Goal: Task Accomplishment & Management: Use online tool/utility

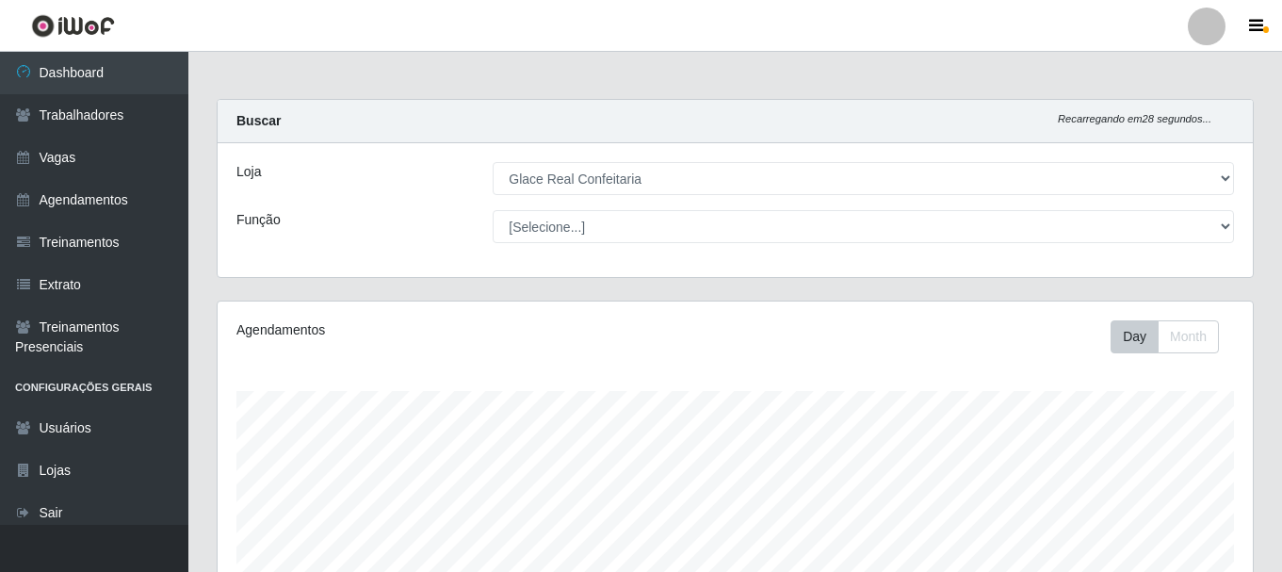
select select "445"
click at [115, 194] on link "Agendamentos" at bounding box center [94, 200] width 188 height 42
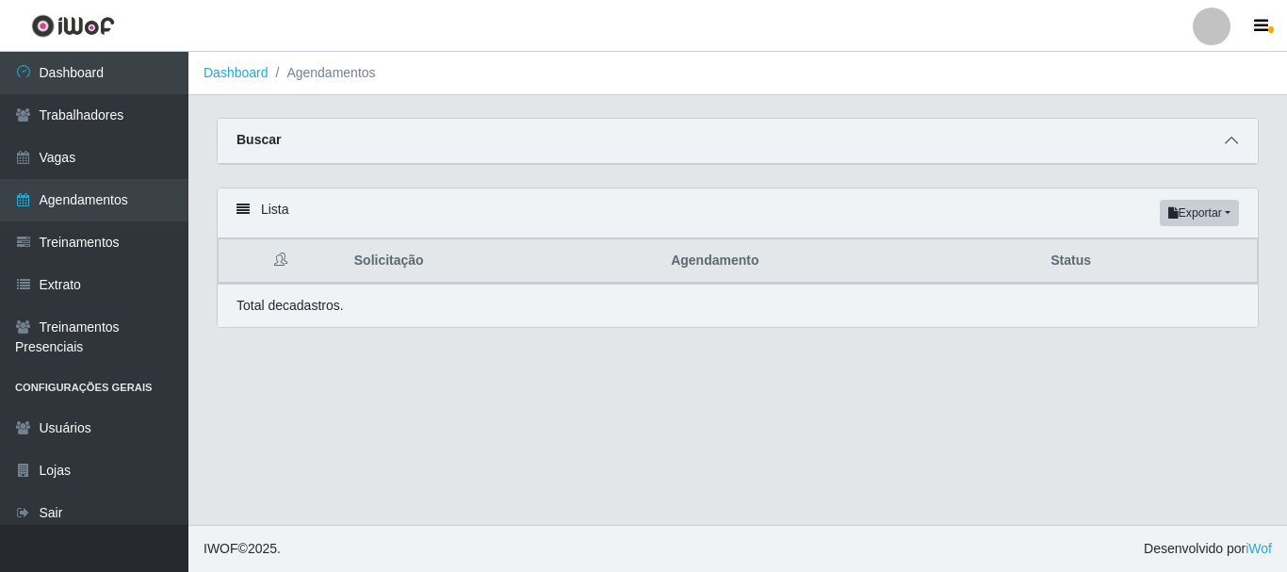
click at [1220, 149] on span at bounding box center [1231, 141] width 23 height 22
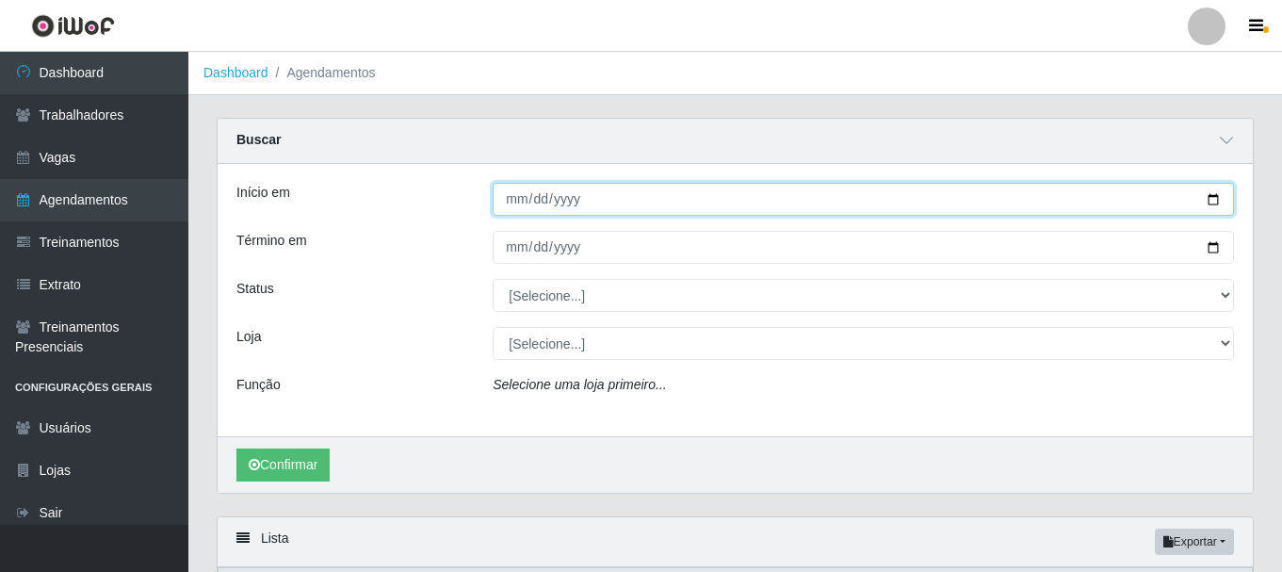
click at [519, 204] on input "Início em" at bounding box center [863, 199] width 741 height 33
type input "[DATE]"
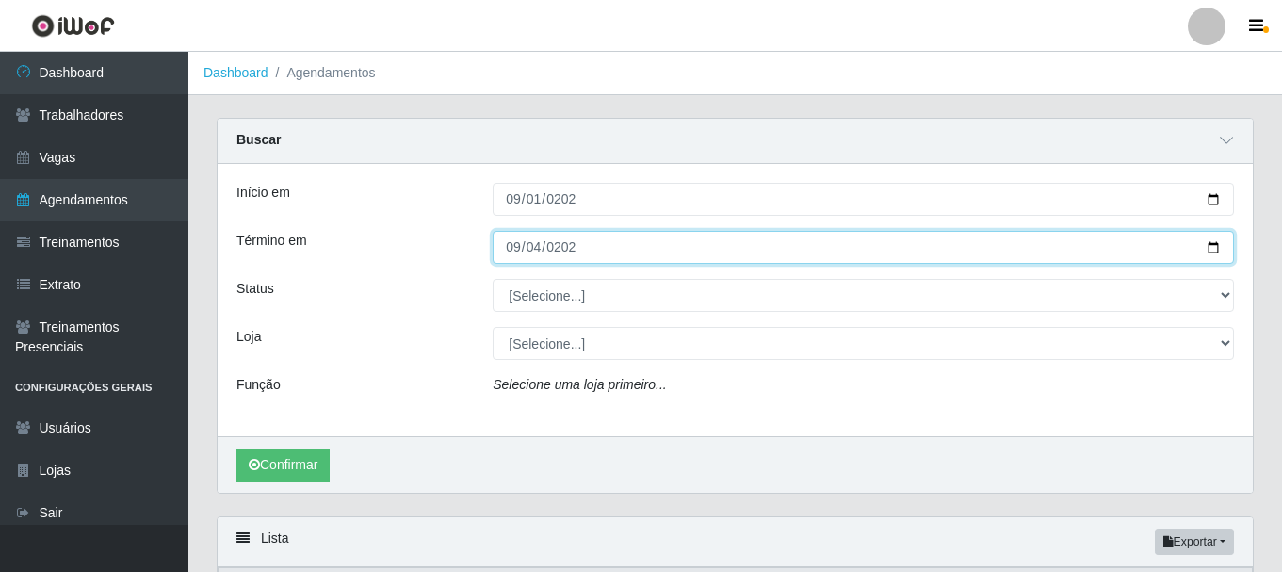
type input "[DATE]"
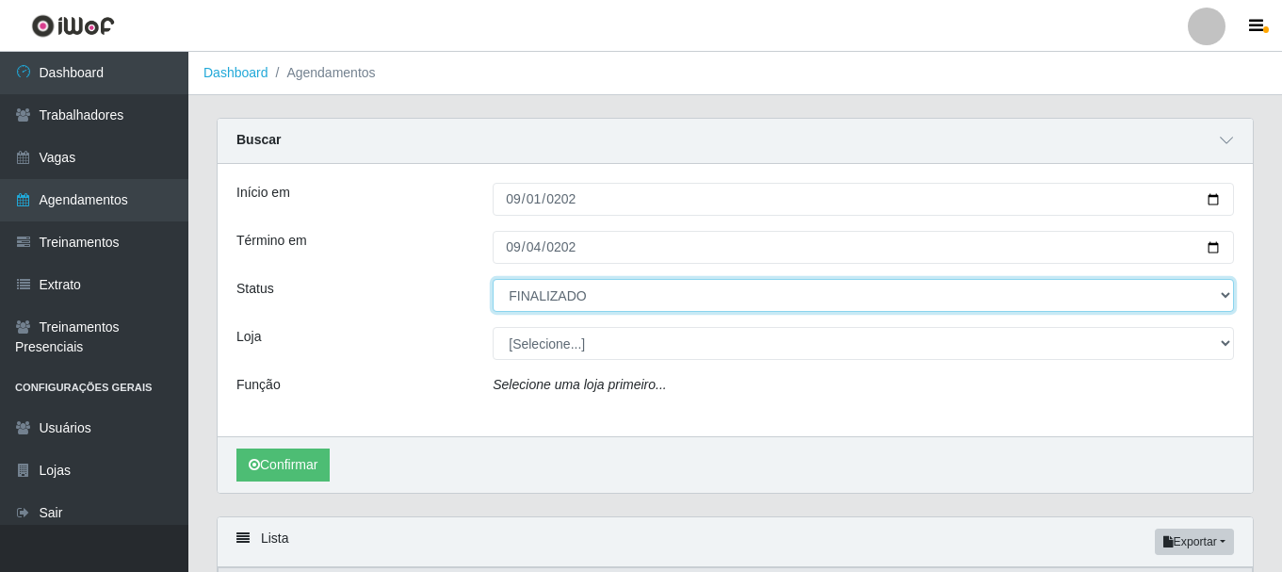
select select "CANCELADO"
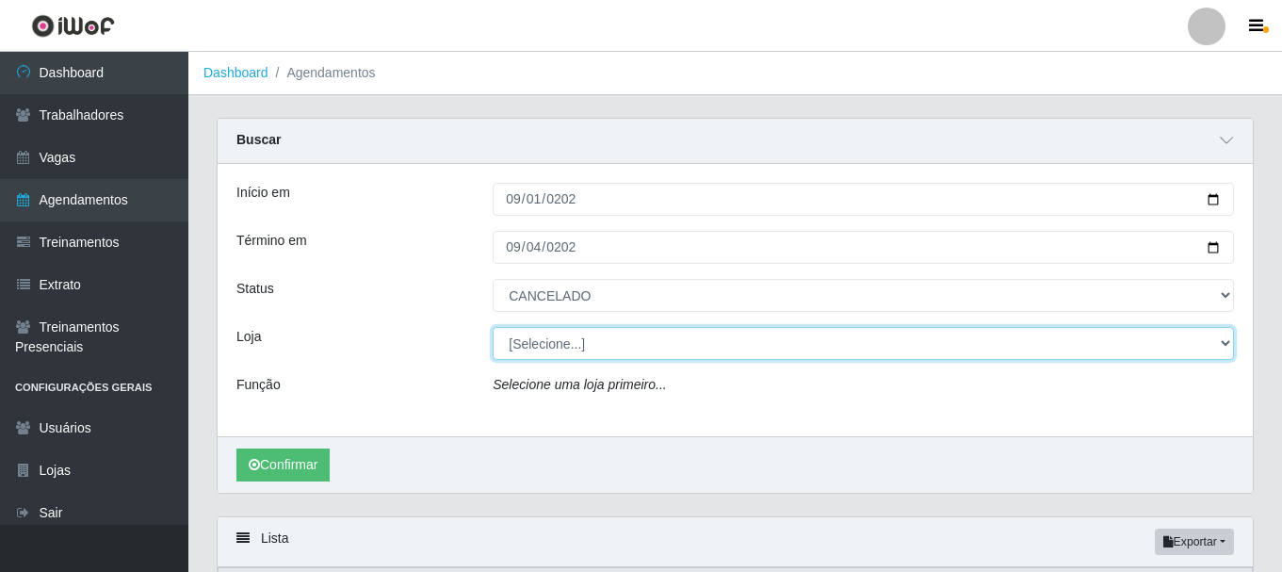
select select "445"
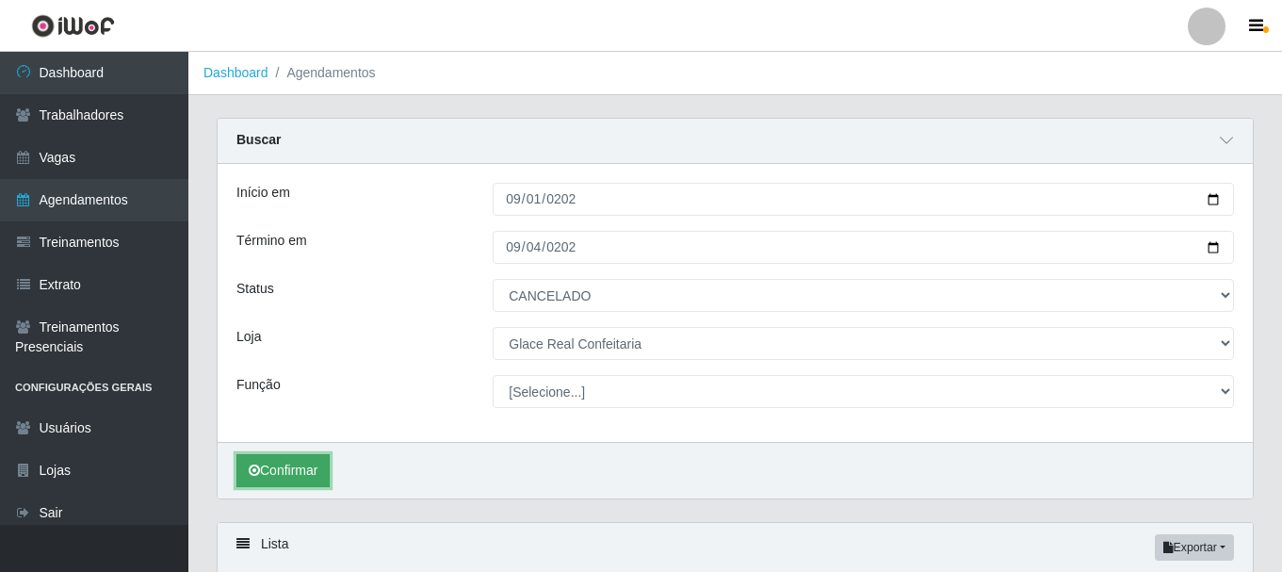
click at [276, 478] on button "Confirmar" at bounding box center [282, 470] width 93 height 33
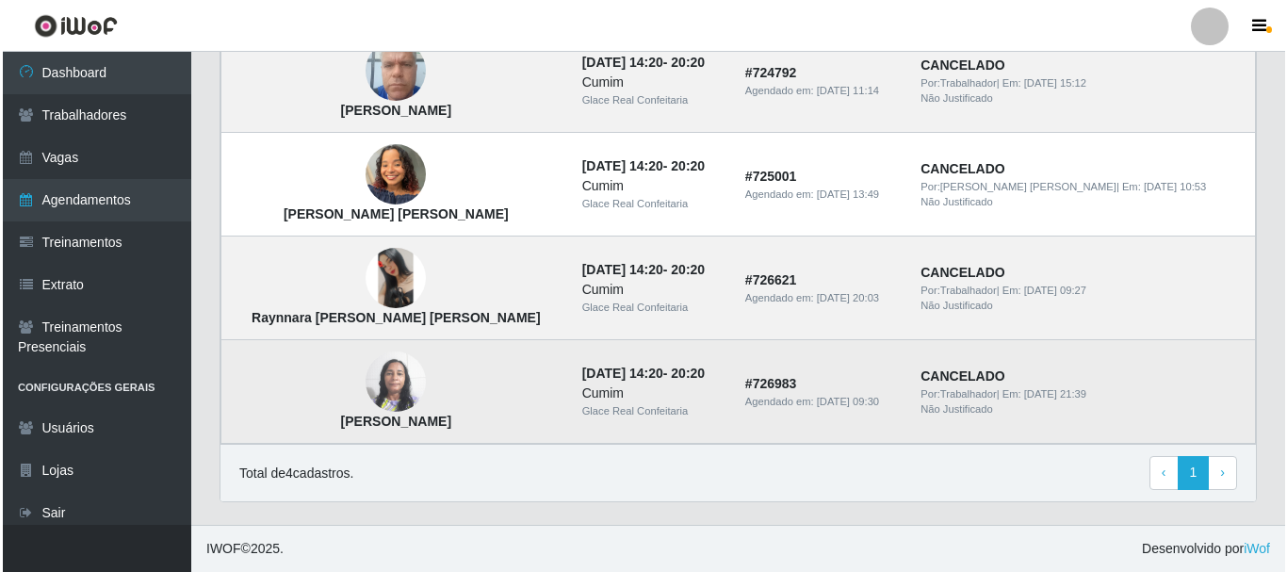
scroll to position [495, 0]
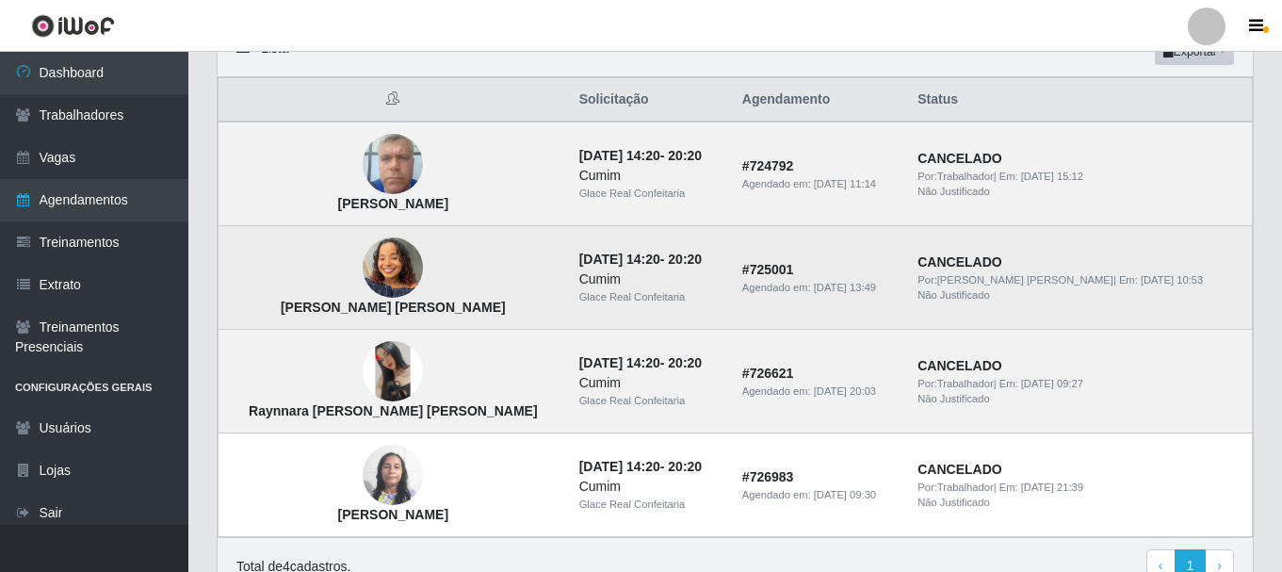
click at [433, 267] on td "[PERSON_NAME] [PERSON_NAME]" at bounding box center [393, 278] width 349 height 104
click at [364, 283] on img at bounding box center [393, 268] width 60 height 80
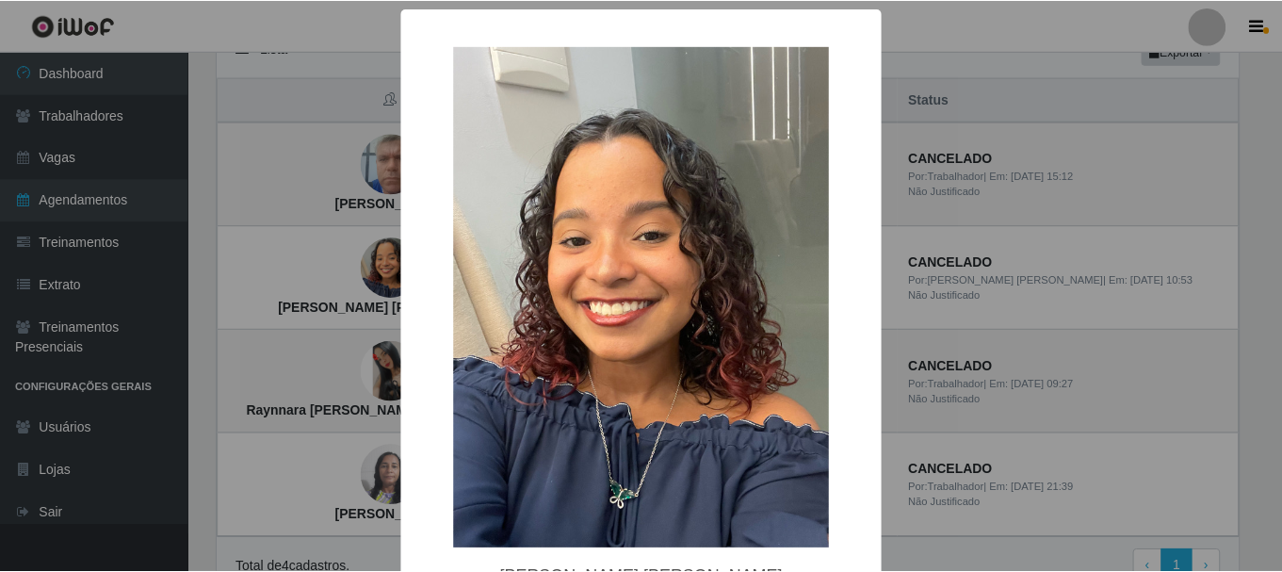
scroll to position [119, 0]
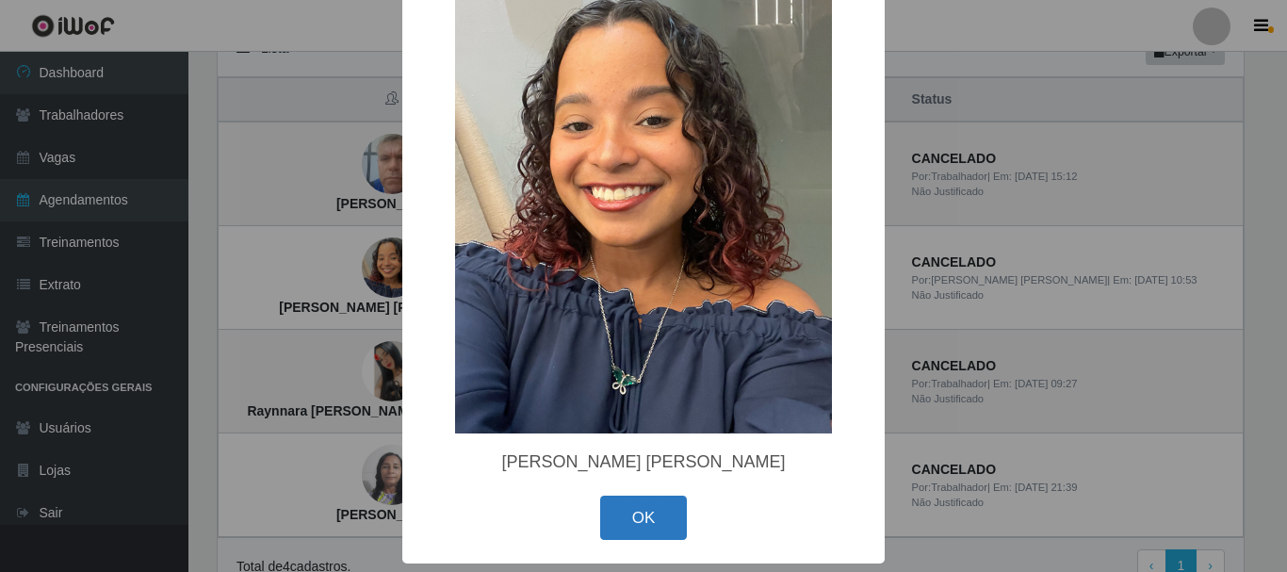
click at [650, 518] on button "OK" at bounding box center [644, 517] width 88 height 44
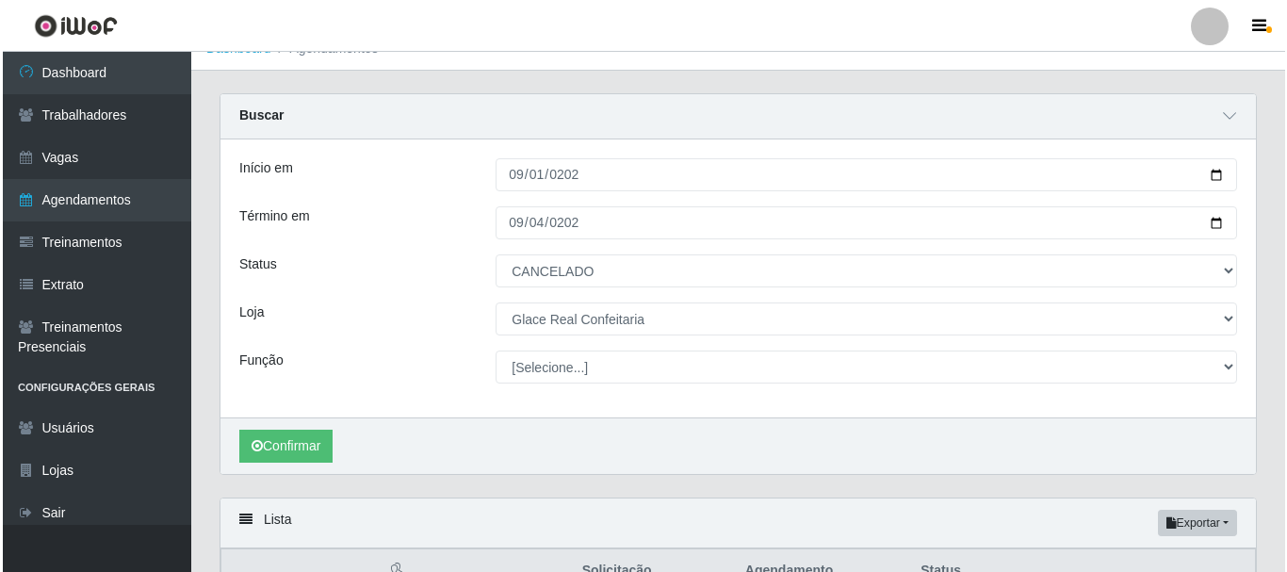
scroll to position [0, 0]
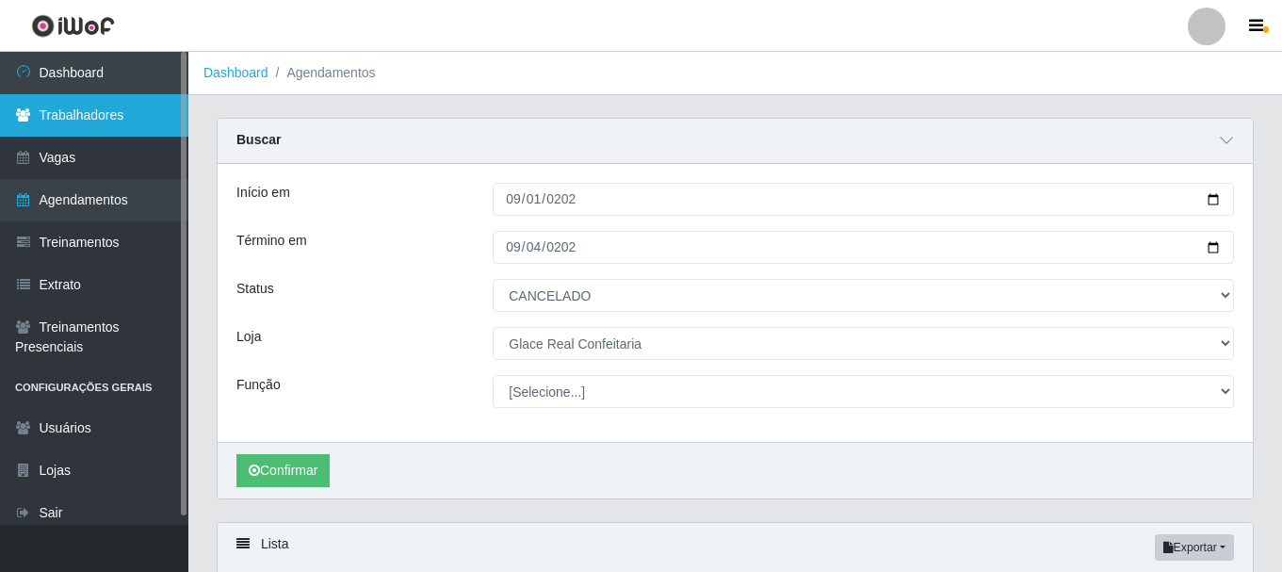
click at [97, 110] on link "Trabalhadores" at bounding box center [94, 115] width 188 height 42
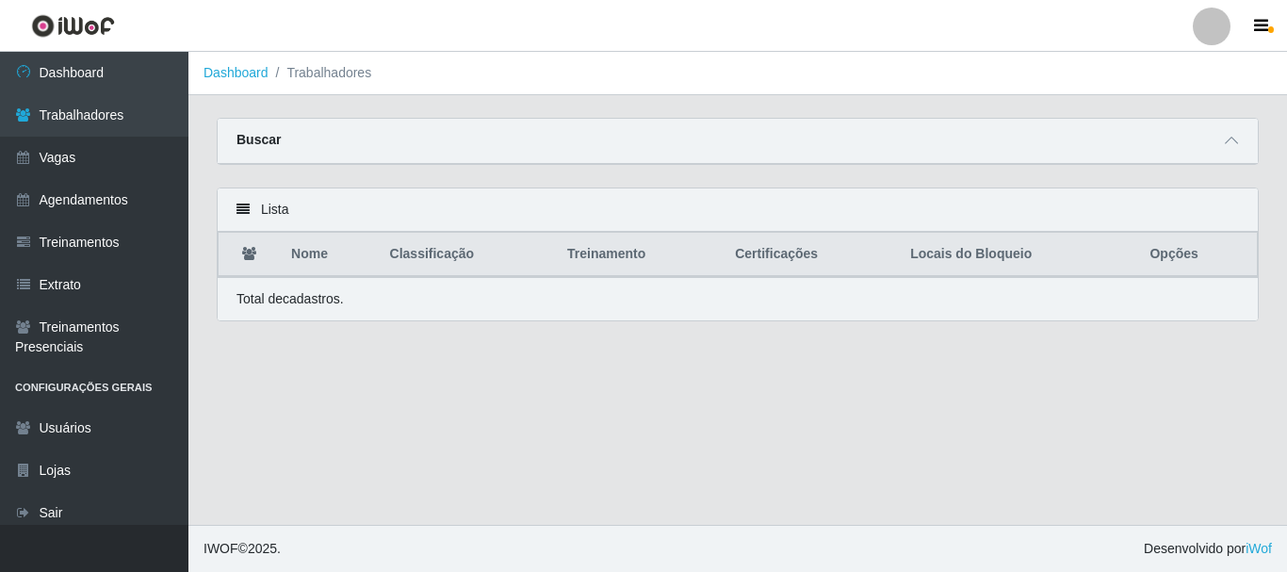
click at [957, 257] on th "Locais do Bloqueio" at bounding box center [1017, 255] width 239 height 44
click at [1124, 140] on div "Buscar" at bounding box center [738, 141] width 1040 height 45
click at [1238, 145] on span at bounding box center [1231, 141] width 23 height 22
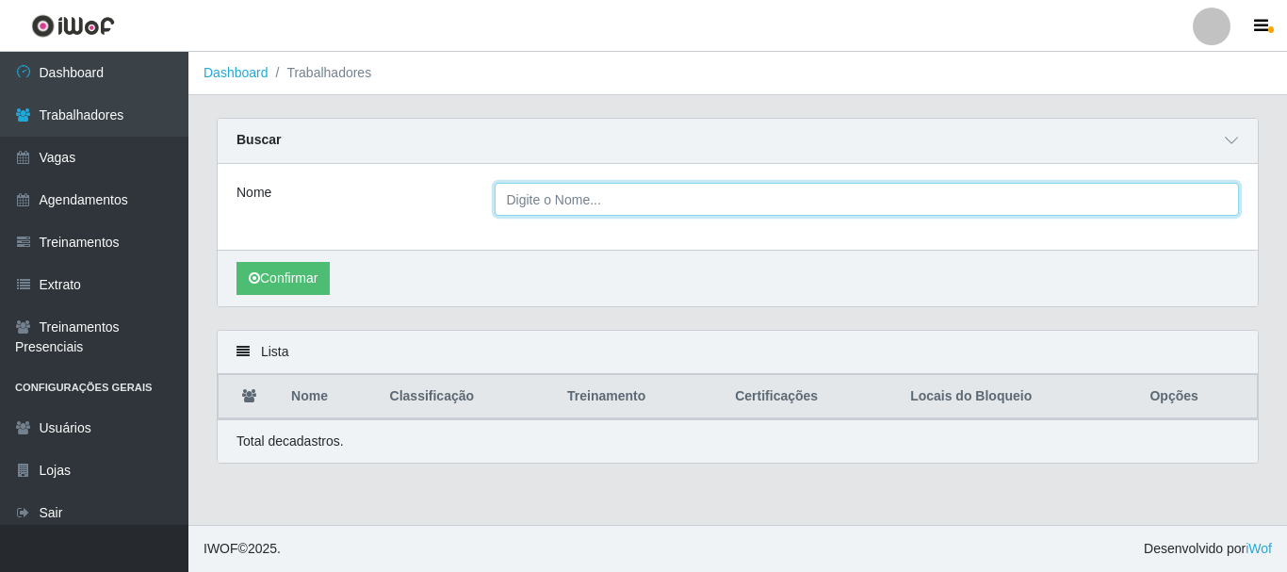
click at [681, 208] on input "Nome" at bounding box center [866, 199] width 745 height 33
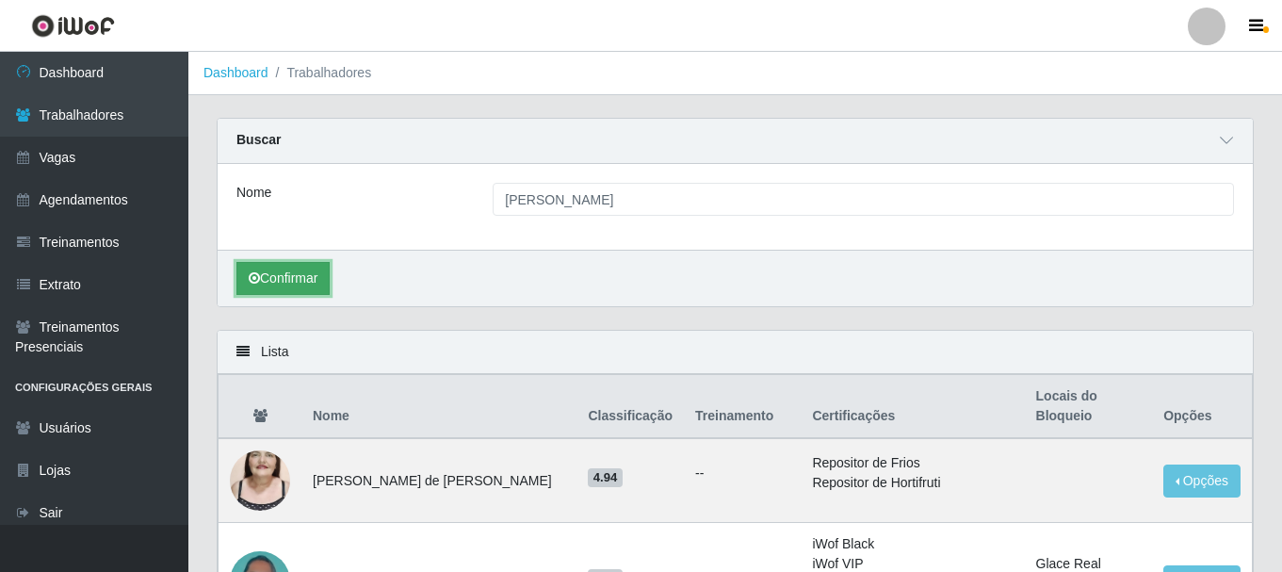
click at [239, 286] on button "Confirmar" at bounding box center [282, 278] width 93 height 33
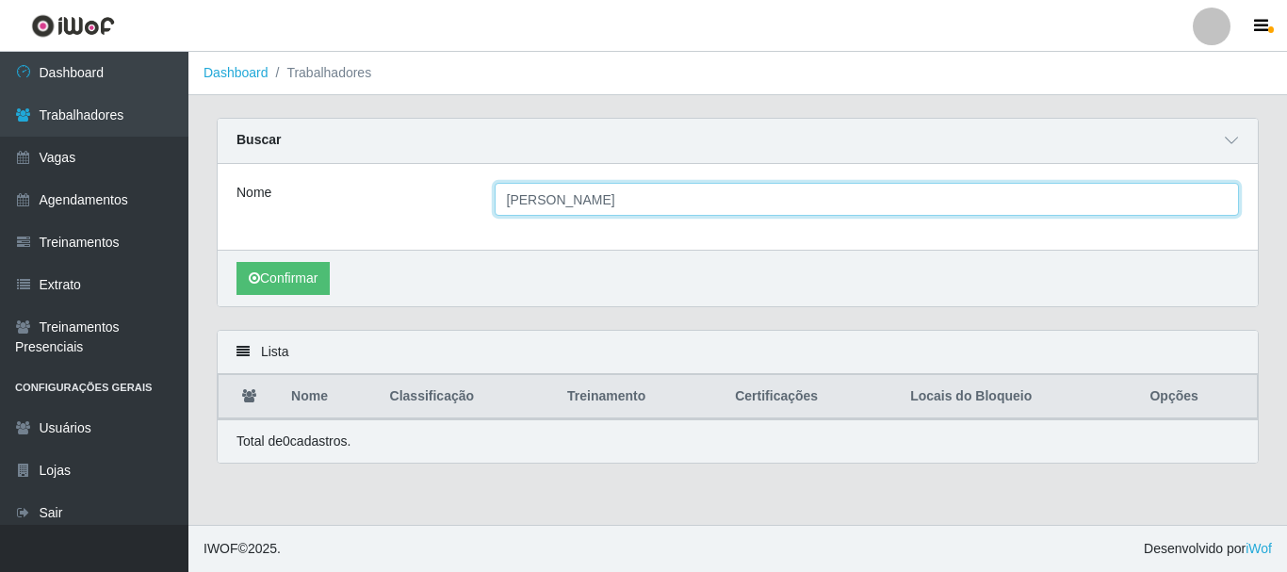
click at [536, 203] on input "[PERSON_NAME]" at bounding box center [866, 199] width 745 height 33
type input "[PERSON_NAME]"
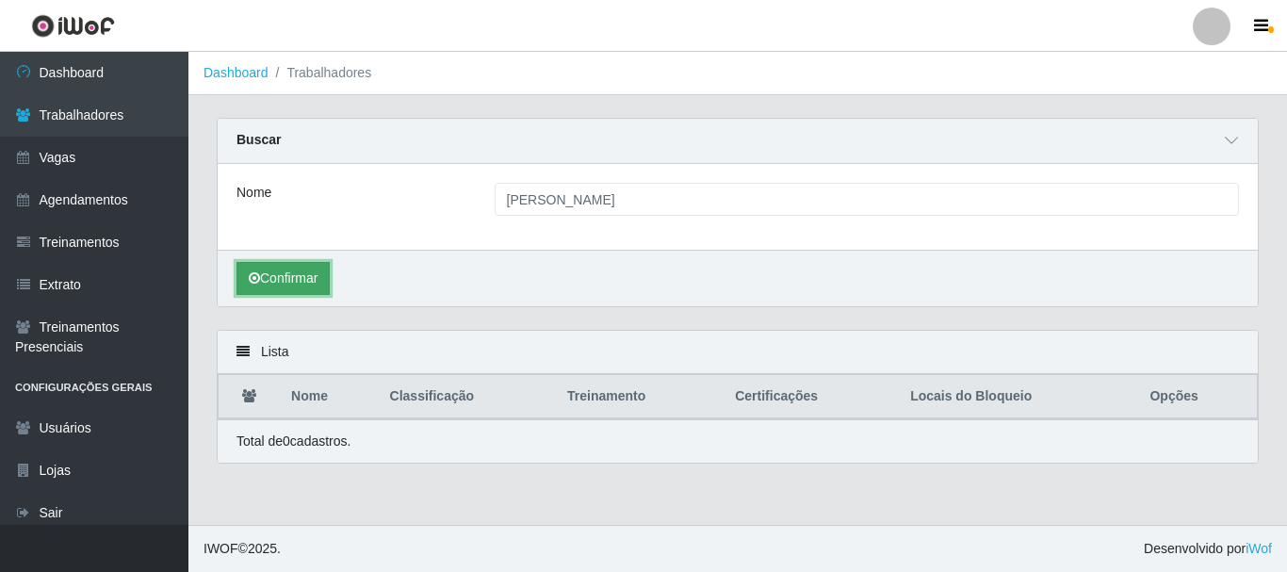
click at [284, 267] on button "Confirmar" at bounding box center [282, 278] width 93 height 33
